Goal: Task Accomplishment & Management: Manage account settings

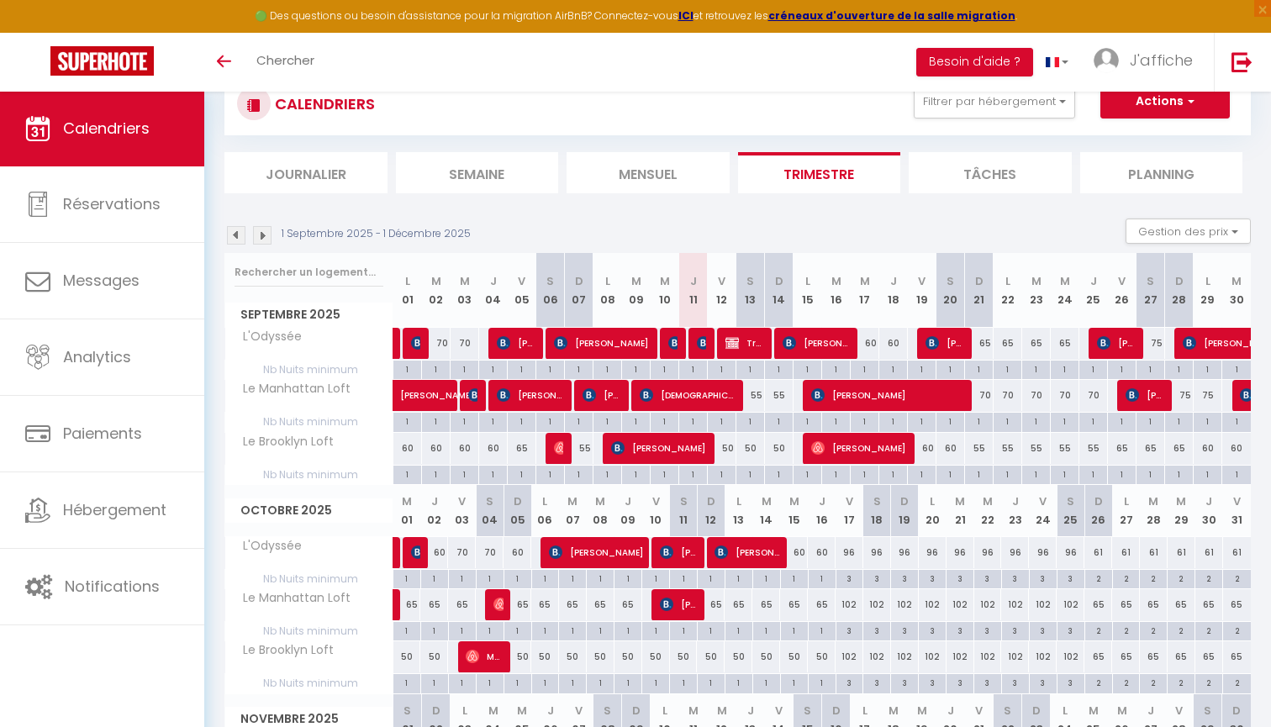
scroll to position [39, 0]
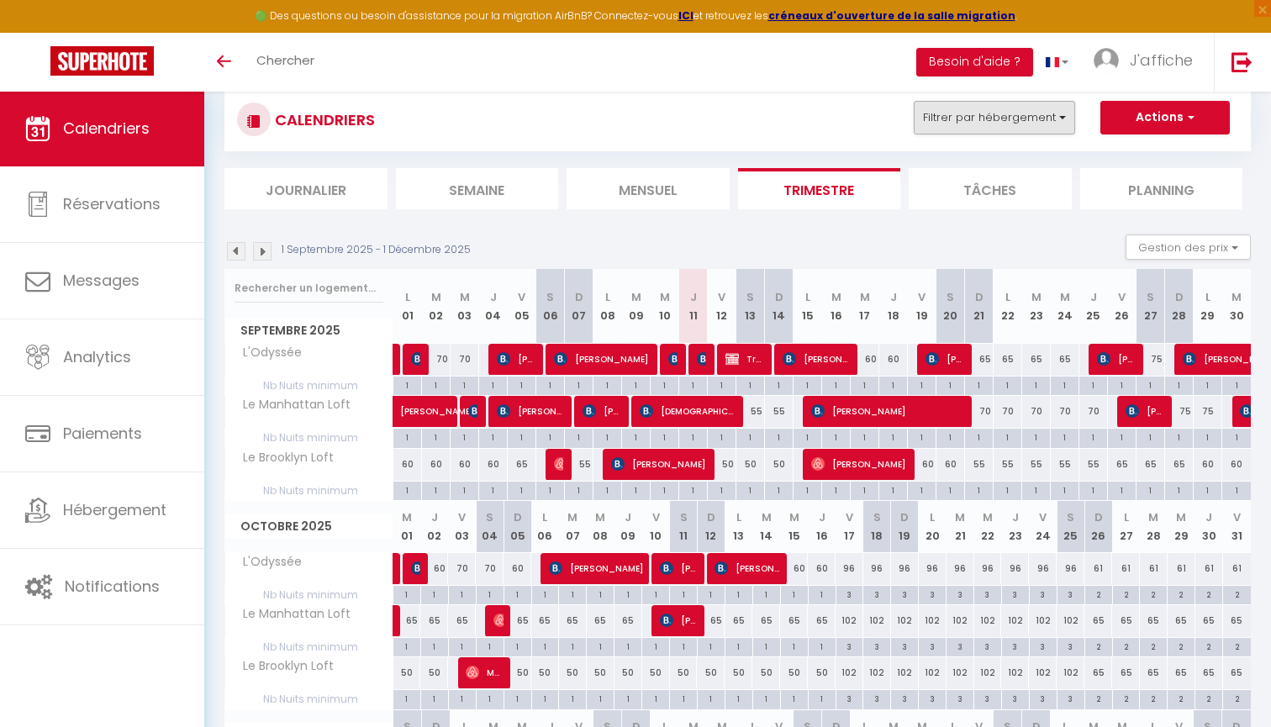
click at [1019, 124] on button "Filtrer par hébergement" at bounding box center [994, 118] width 161 height 34
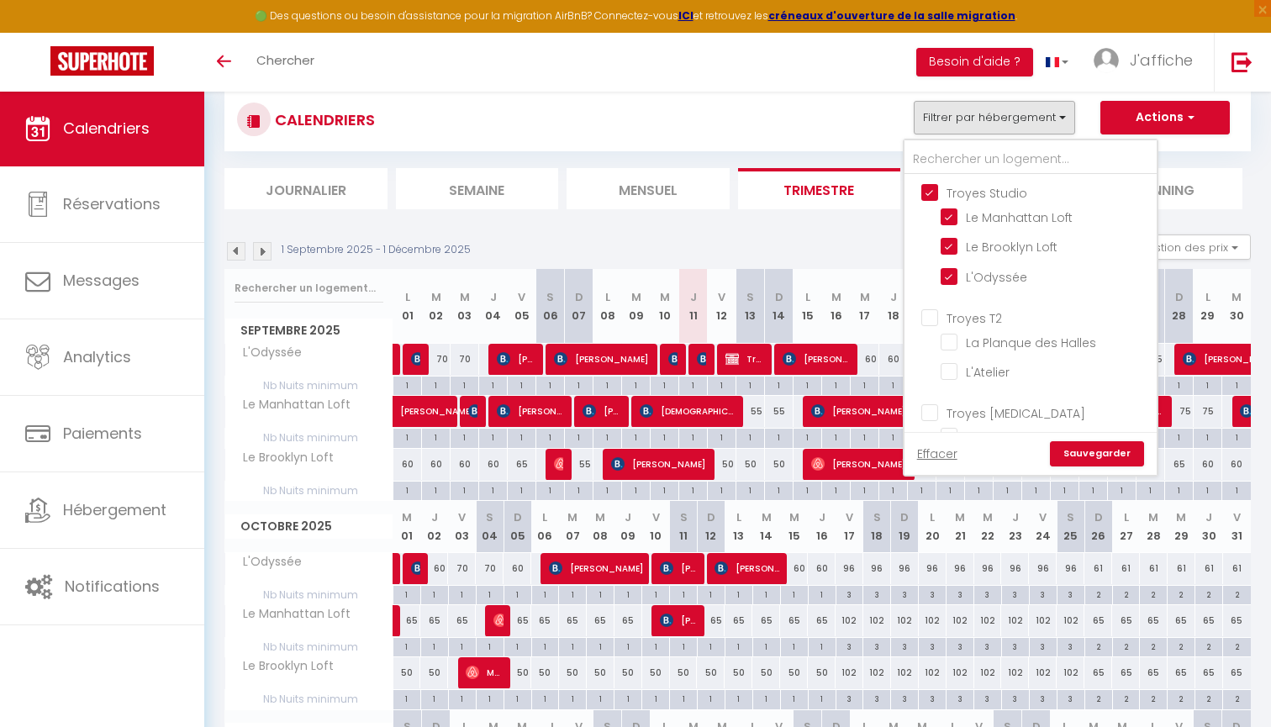
click at [1016, 193] on input "Troyes Studio" at bounding box center [1047, 191] width 252 height 17
checkbox input "false"
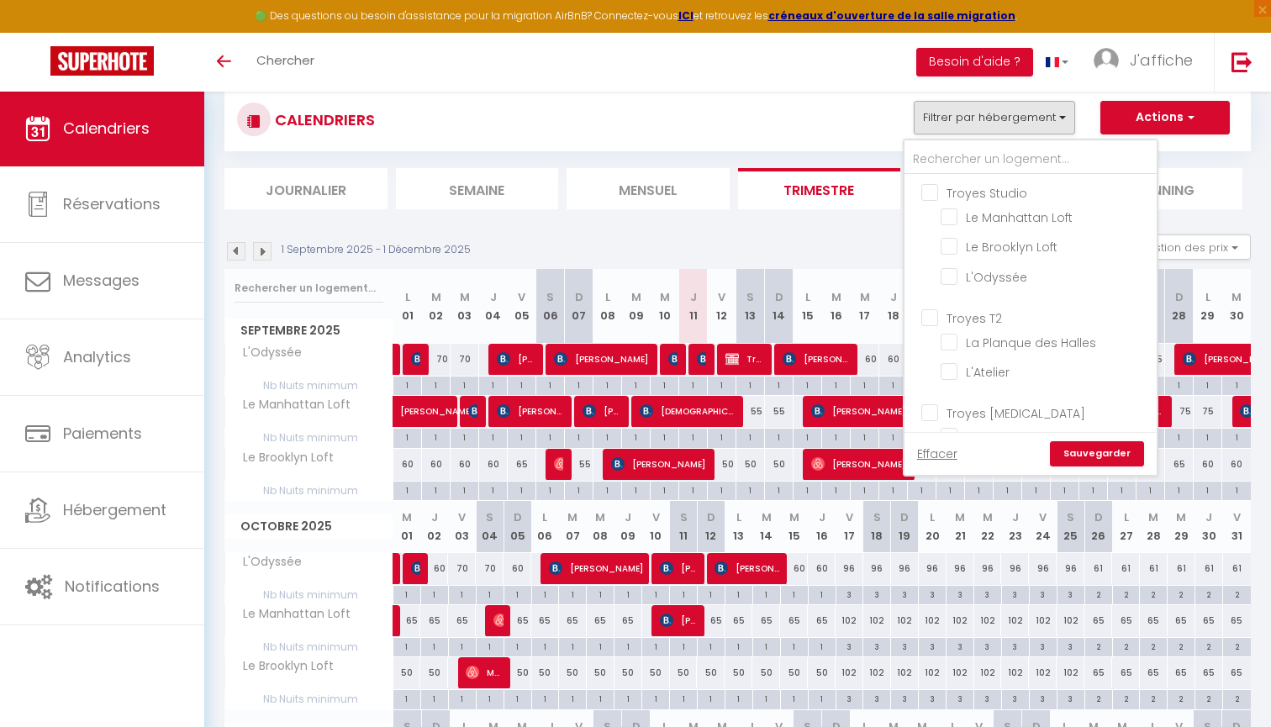
click at [992, 314] on input "Troyes T2" at bounding box center [1047, 317] width 252 height 17
checkbox input "true"
click at [1121, 448] on link "Sauvegarder" at bounding box center [1097, 453] width 94 height 25
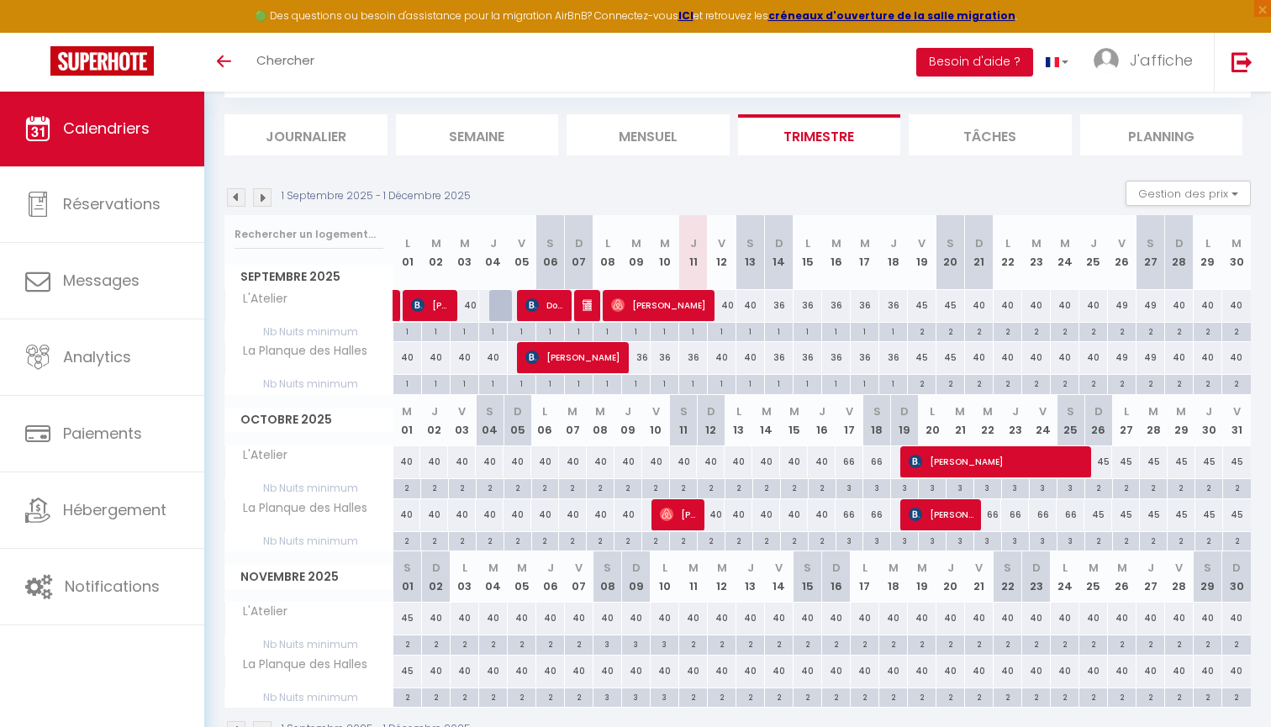
scroll to position [72, 0]
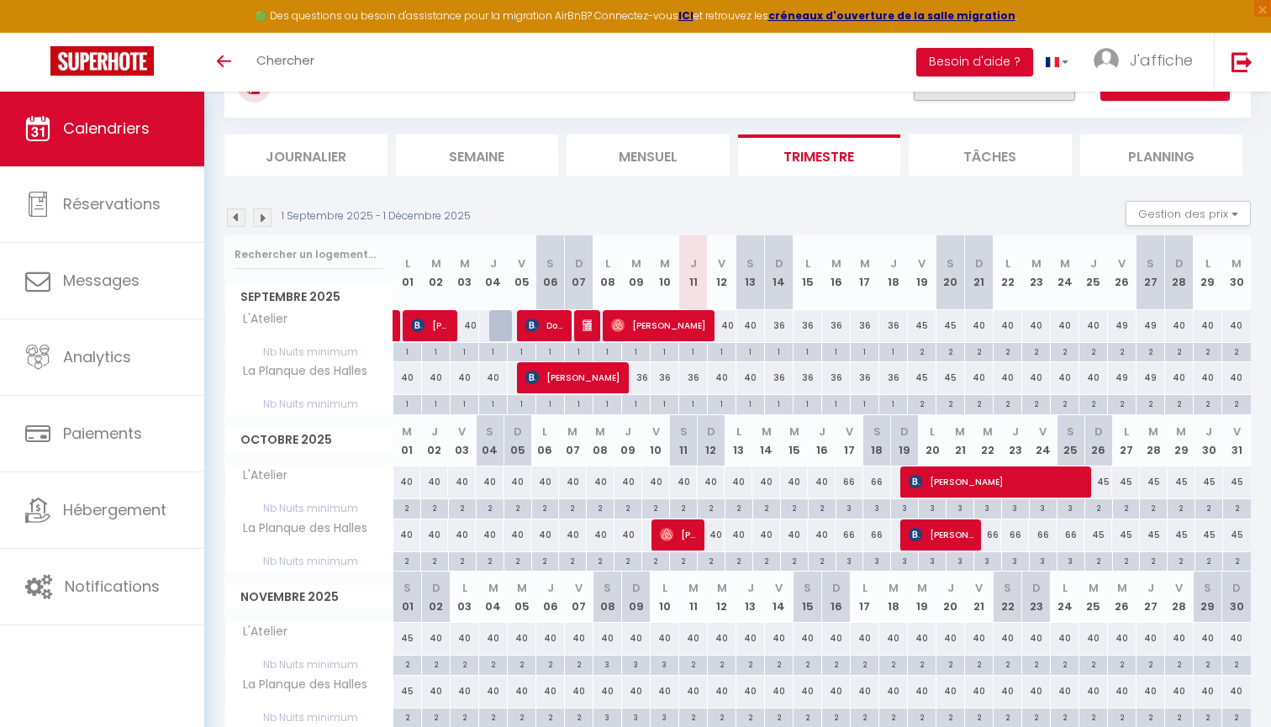
click at [994, 98] on button "Filtrer par hébergement" at bounding box center [994, 84] width 161 height 34
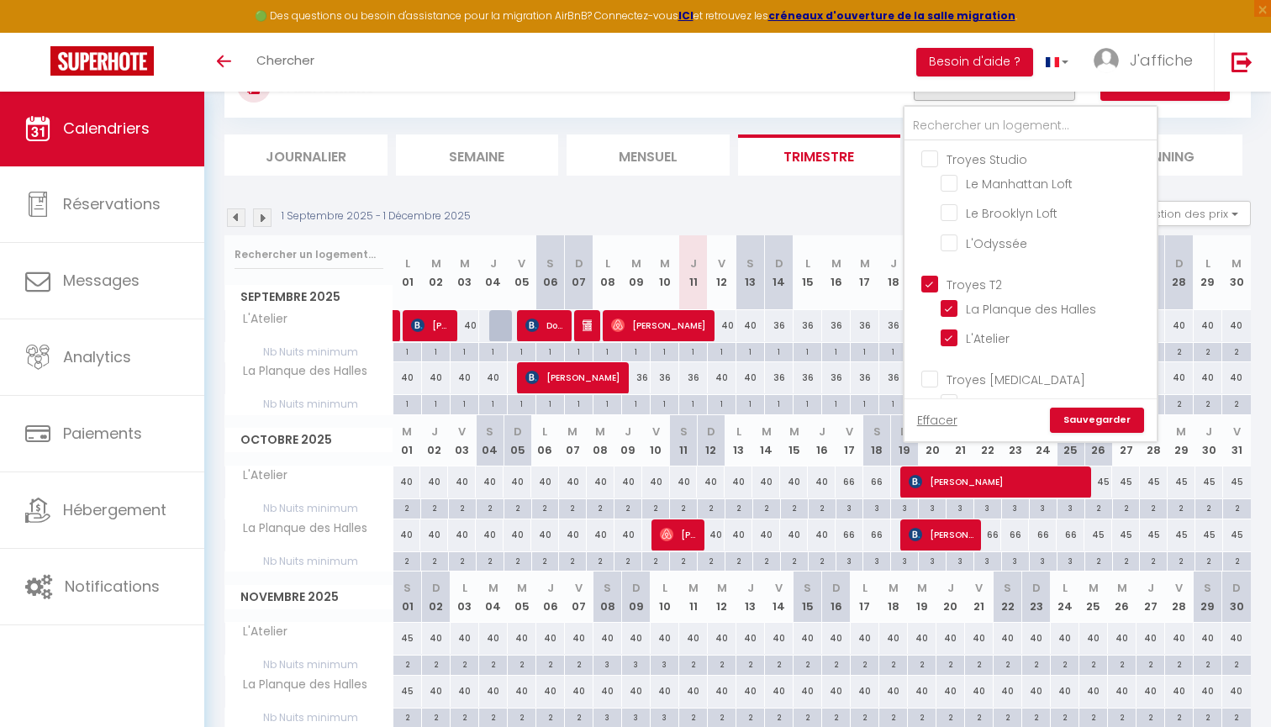
click at [989, 282] on input "Troyes T2" at bounding box center [1047, 283] width 252 height 17
checkbox input "false"
click at [988, 382] on input "Troyes [MEDICAL_DATA]" at bounding box center [1047, 378] width 252 height 17
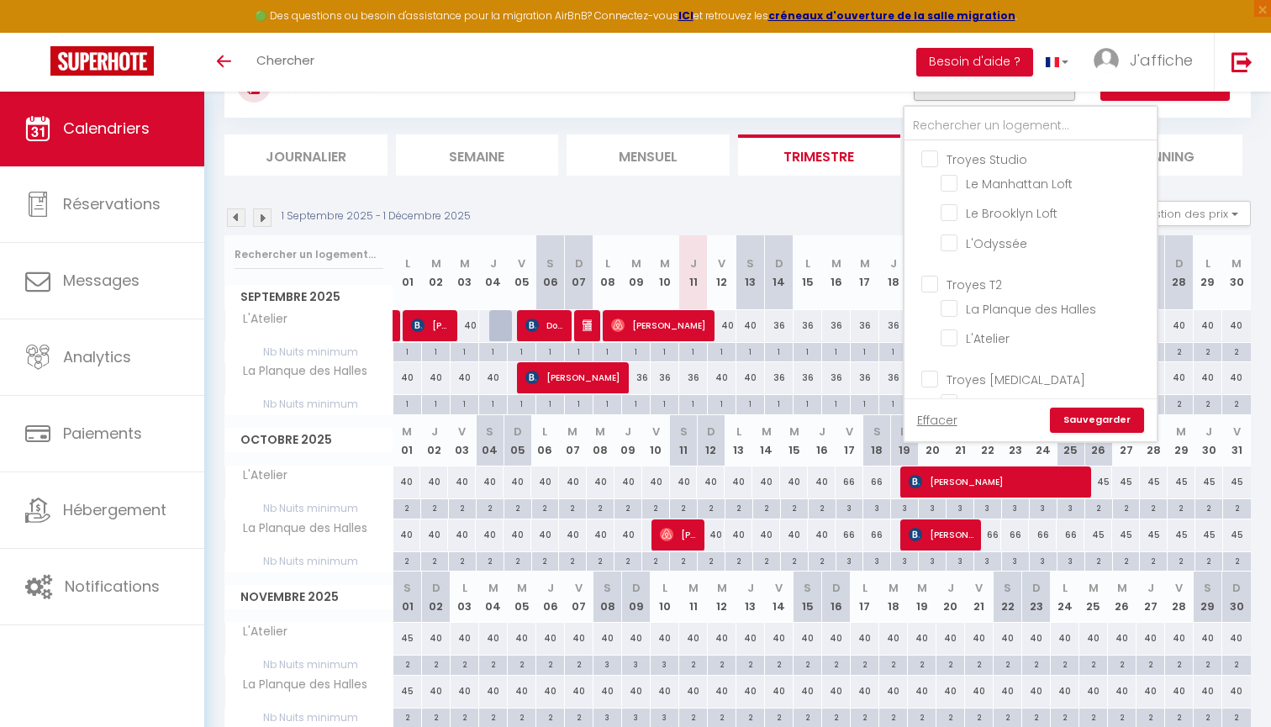
checkbox input "true"
click at [1100, 421] on link "Sauvegarder" at bounding box center [1097, 420] width 94 height 25
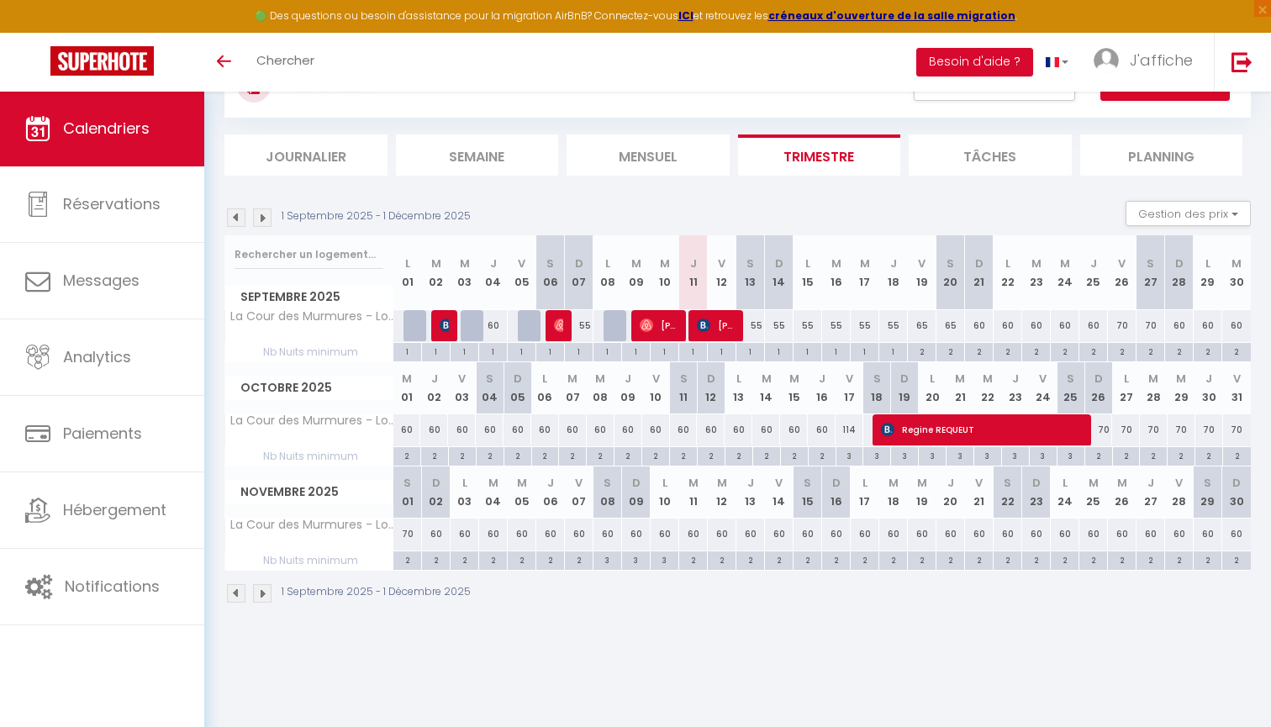
click at [710, 325] on span "[PERSON_NAME]" at bounding box center [716, 325] width 38 height 32
select select "KO"
select select
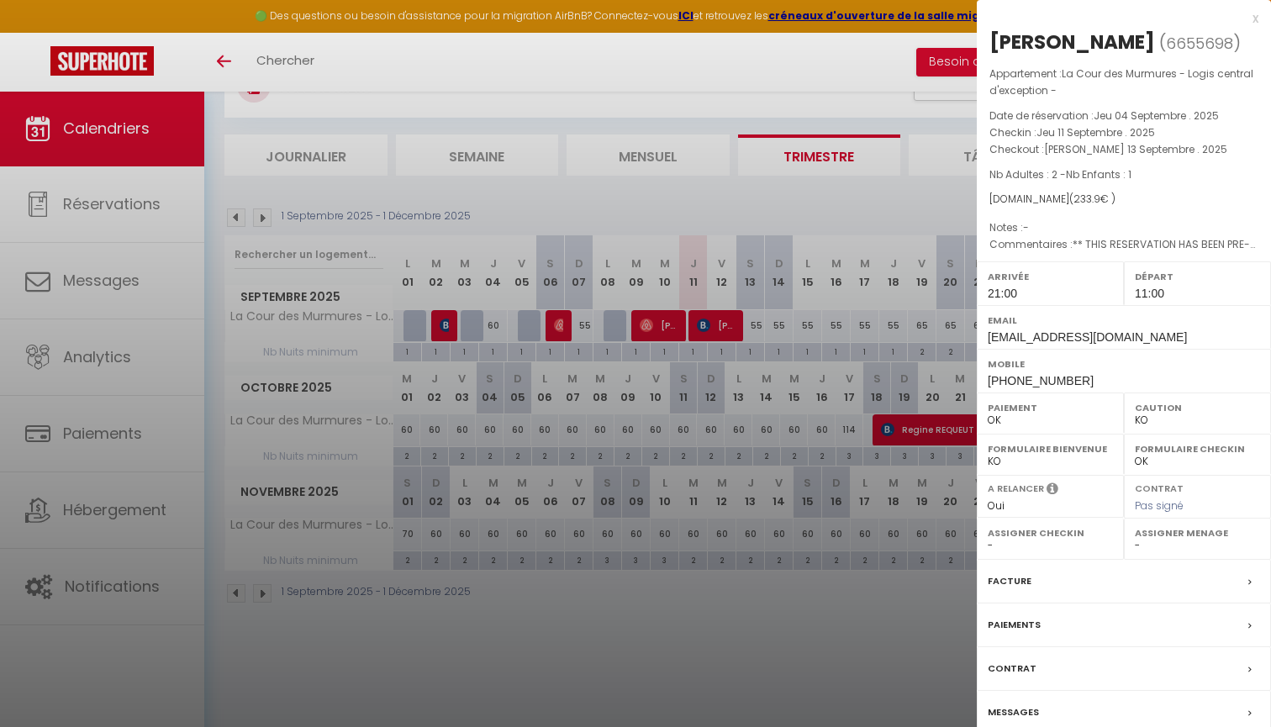
click at [667, 323] on div at bounding box center [635, 363] width 1271 height 727
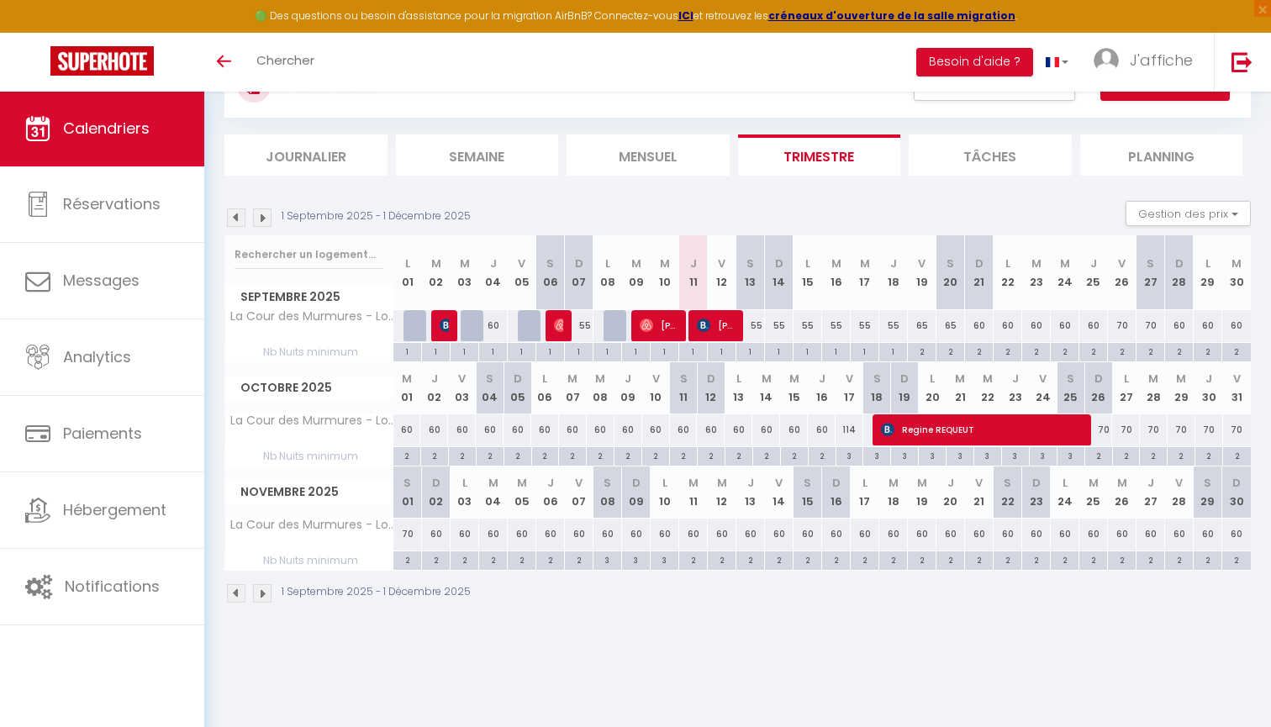
click at [667, 323] on span "[PERSON_NAME]" at bounding box center [659, 325] width 38 height 32
select select "OK"
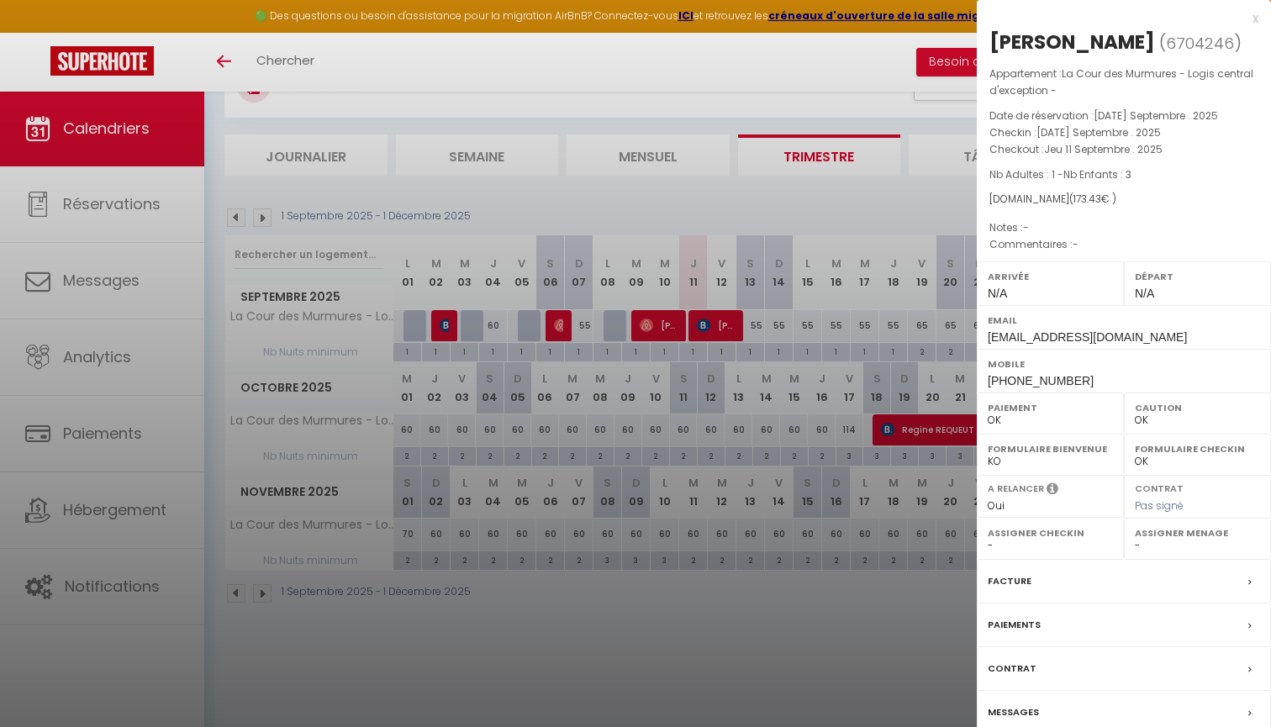
click at [726, 406] on div at bounding box center [635, 363] width 1271 height 727
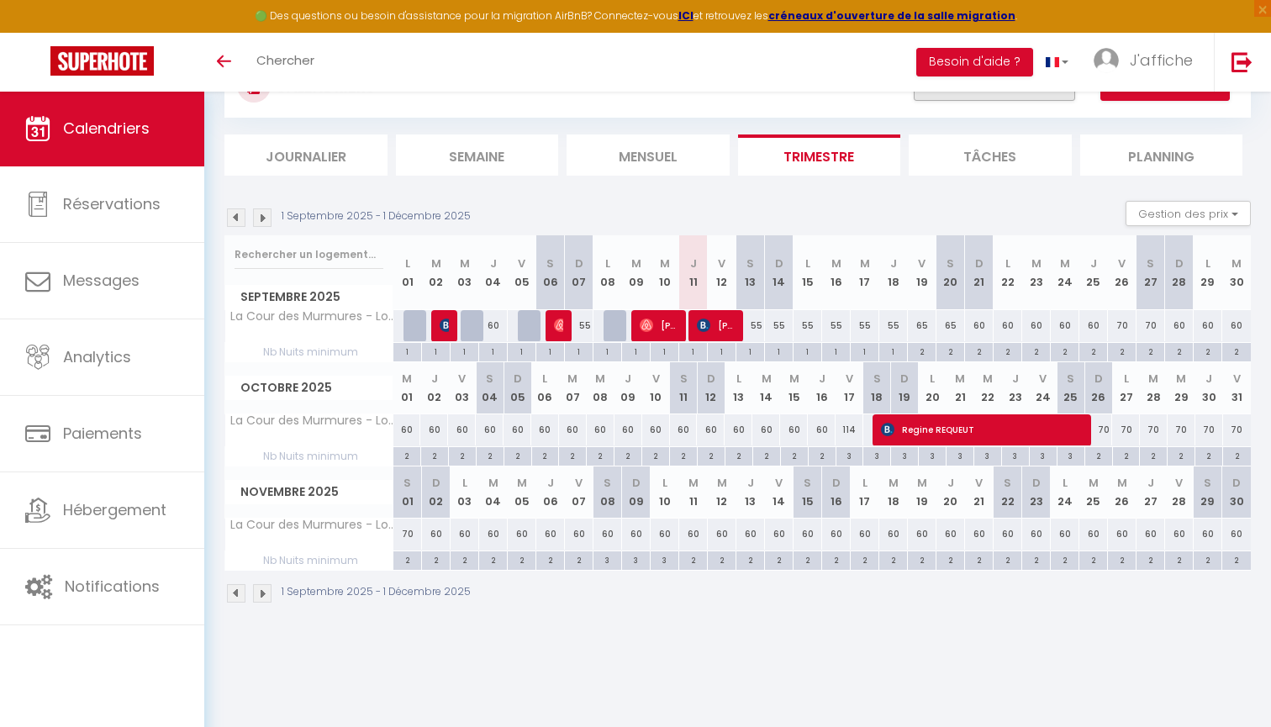
click at [1019, 98] on button "Filtrer par hébergement" at bounding box center [994, 84] width 161 height 34
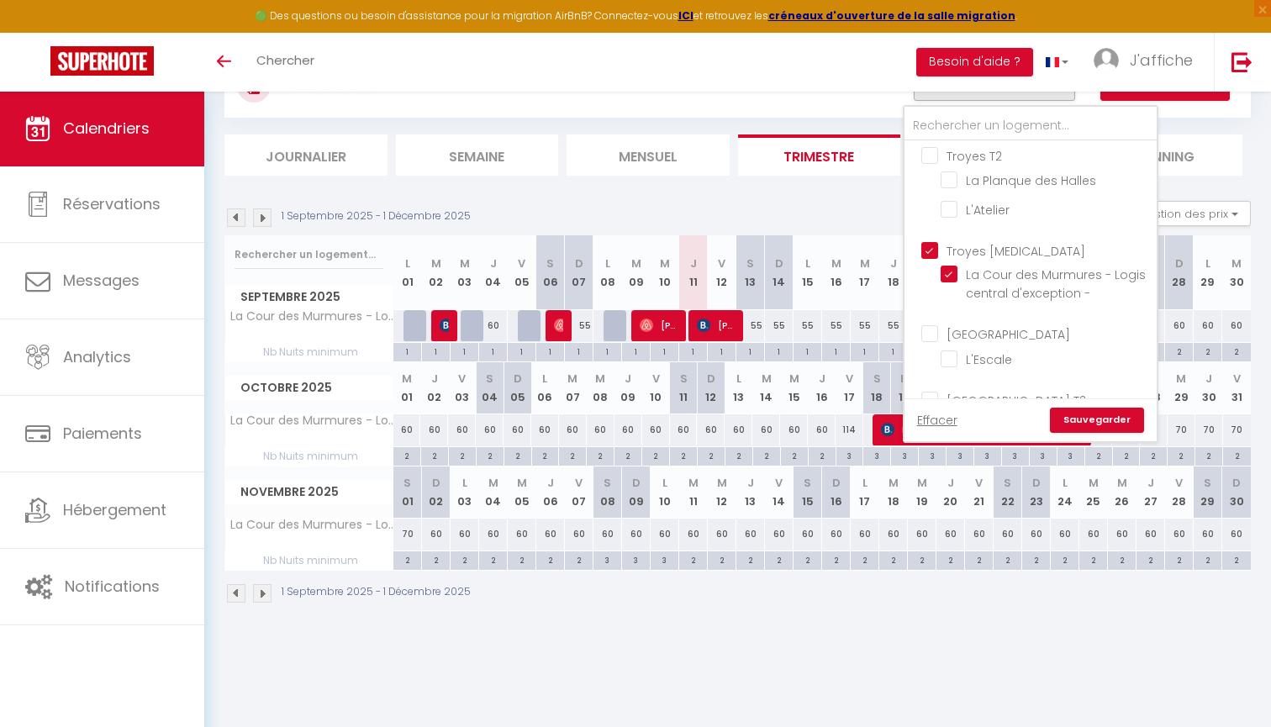
click at [1000, 255] on input "Troyes [MEDICAL_DATA]" at bounding box center [1047, 249] width 252 height 17
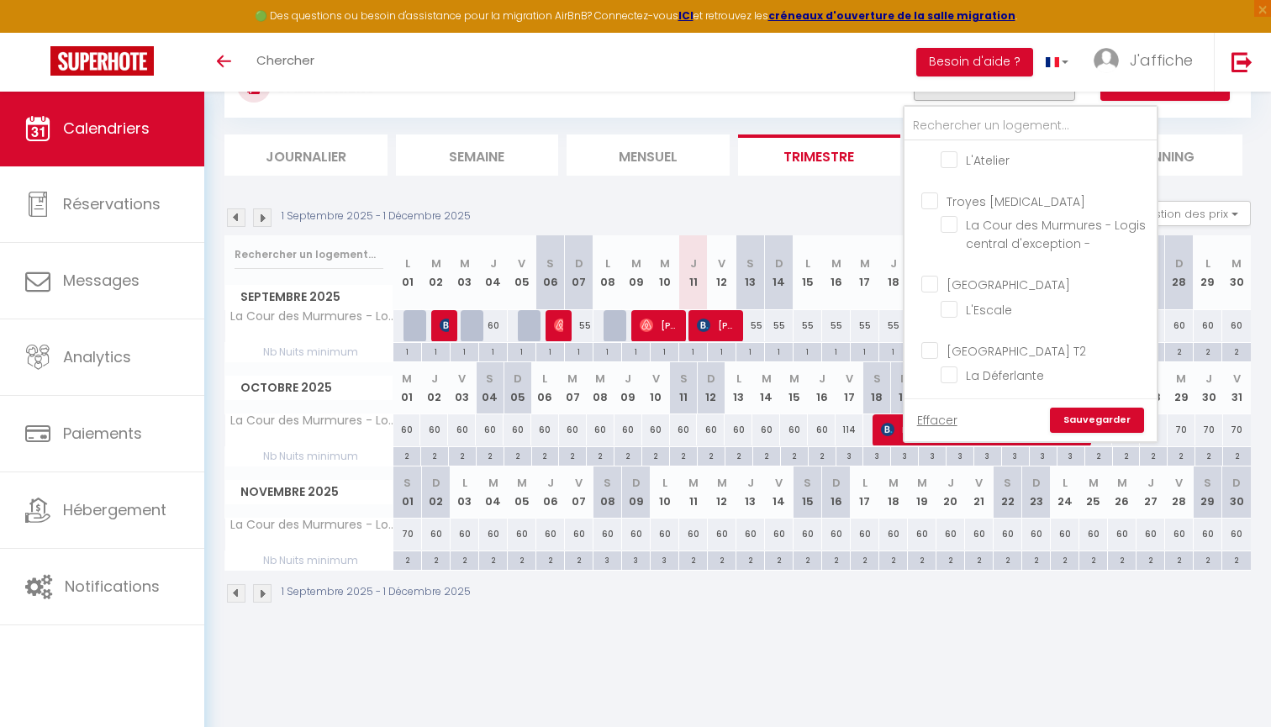
scroll to position [177, 0]
click at [989, 351] on input "[GEOGRAPHIC_DATA] T2" at bounding box center [1047, 350] width 252 height 17
click at [1020, 276] on input "[GEOGRAPHIC_DATA]" at bounding box center [1047, 284] width 252 height 17
click at [1101, 422] on link "Sauvegarder" at bounding box center [1097, 420] width 94 height 25
